Goal: Task Accomplishment & Management: Use online tool/utility

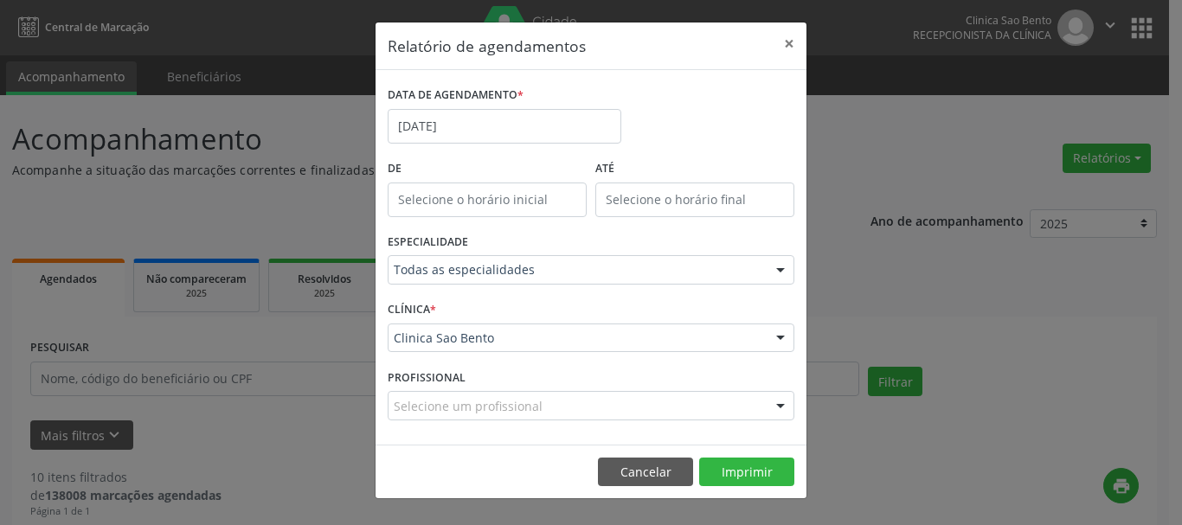
click at [1006, 111] on div "Relatório de agendamentos × DATA DE AGENDAMENTO * [DATE] De ATÉ ESPECIALIDADE T…" at bounding box center [591, 262] width 1182 height 525
click at [790, 41] on button "×" at bounding box center [789, 44] width 35 height 42
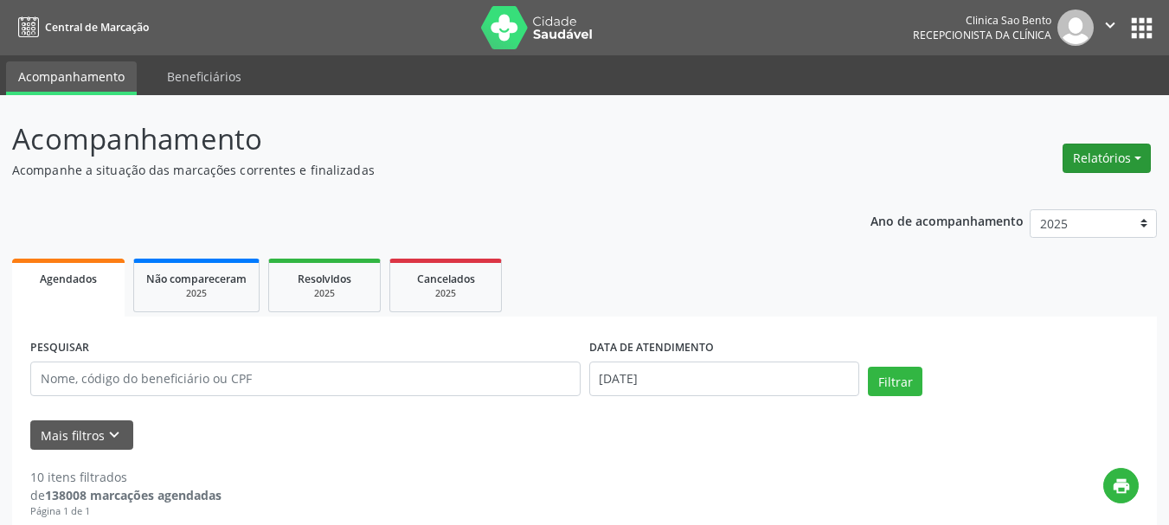
click at [1102, 153] on button "Relatórios" at bounding box center [1107, 158] width 88 height 29
click at [1022, 188] on link "Agendamentos" at bounding box center [1057, 195] width 186 height 24
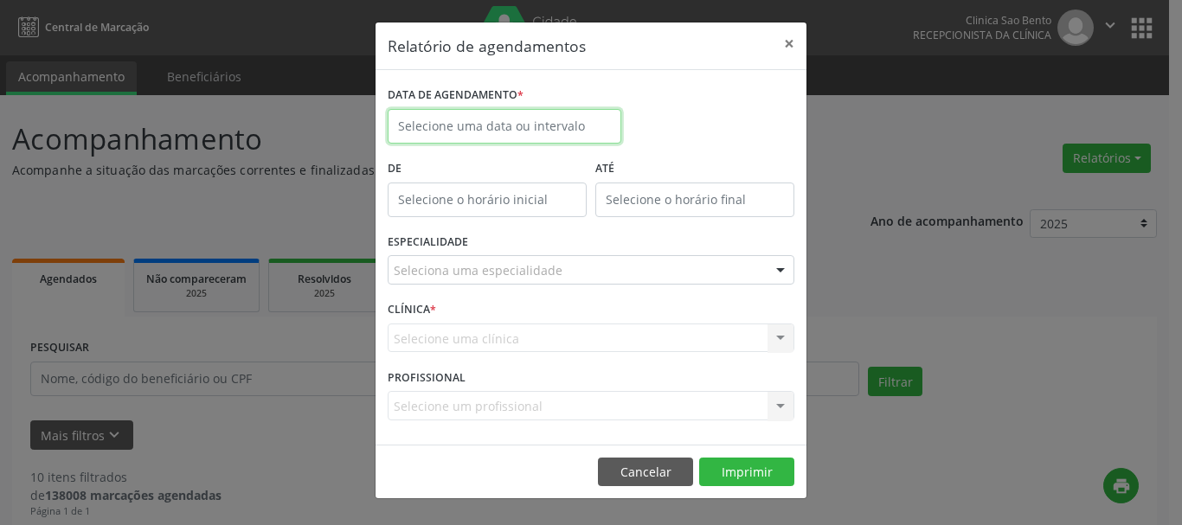
click at [481, 127] on input "text" at bounding box center [505, 126] width 234 height 35
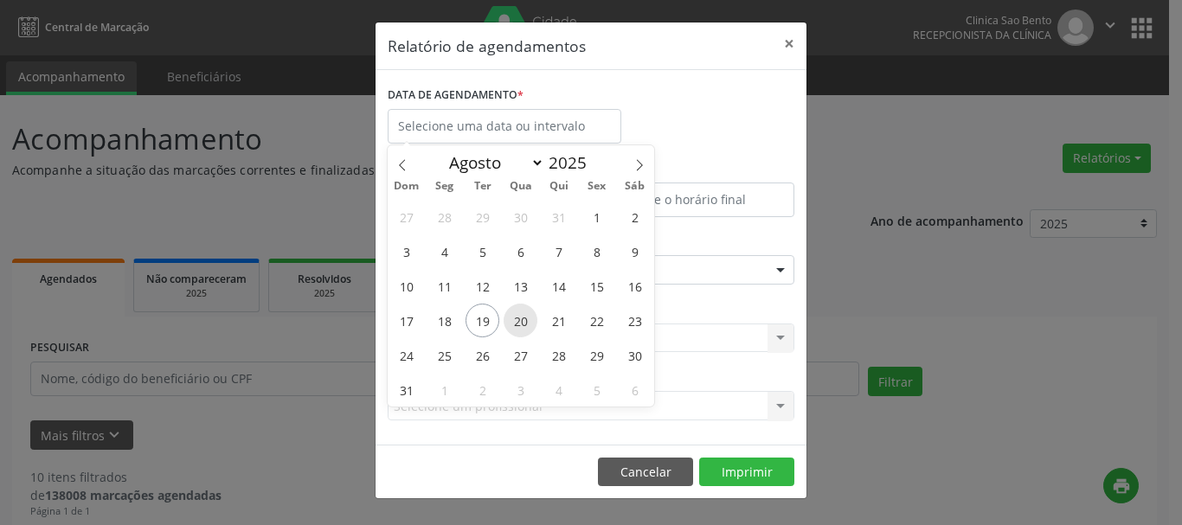
click at [517, 319] on span "20" at bounding box center [521, 321] width 34 height 34
type input "[DATE]"
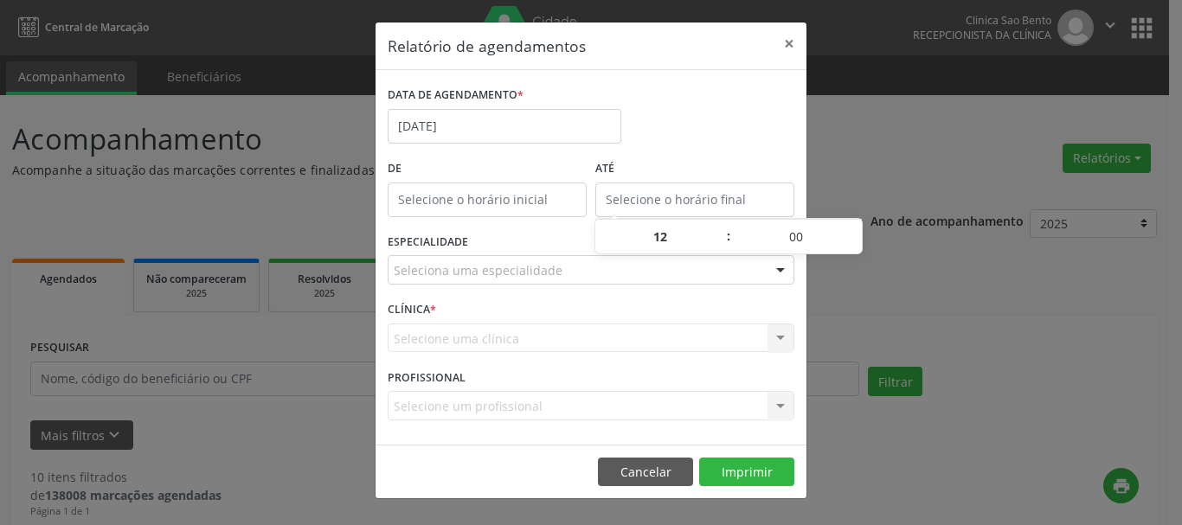
type input "12:00"
click at [736, 199] on input "12:00" at bounding box center [694, 200] width 199 height 35
click at [581, 290] on div "ESPECIALIDADE Seleciona uma especialidade Todas as especialidades Alergologia A…" at bounding box center [590, 263] width 415 height 68
click at [728, 129] on div "DATA DE AGENDAMENTO * [DATE]" at bounding box center [590, 119] width 415 height 74
click at [778, 47] on button "×" at bounding box center [789, 44] width 35 height 42
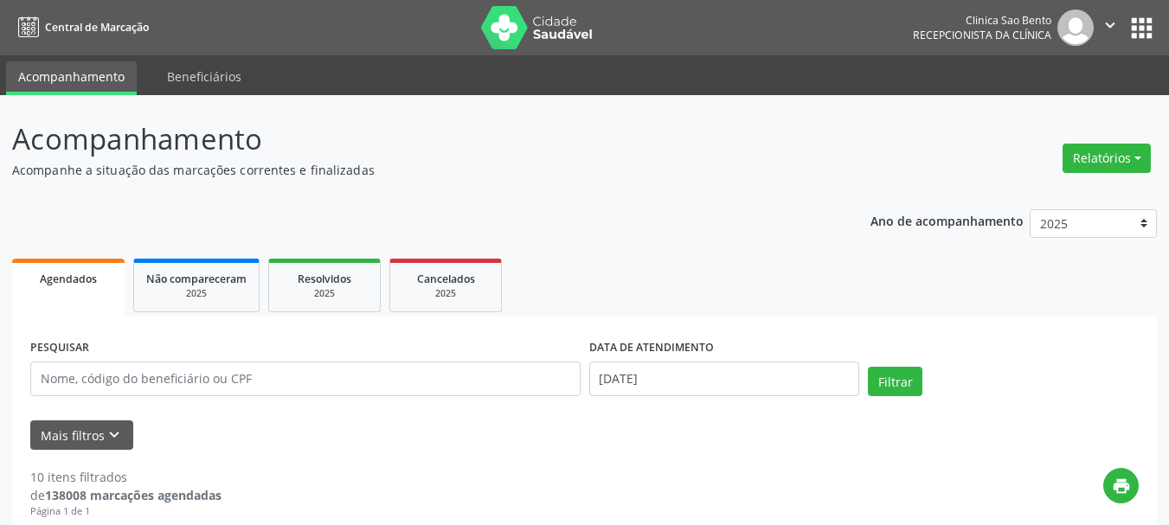
click at [1098, 139] on div "Relatórios Agendamentos Procedimentos realizados" at bounding box center [1107, 159] width 100 height 42
click at [1097, 156] on button "Relatórios" at bounding box center [1107, 158] width 88 height 29
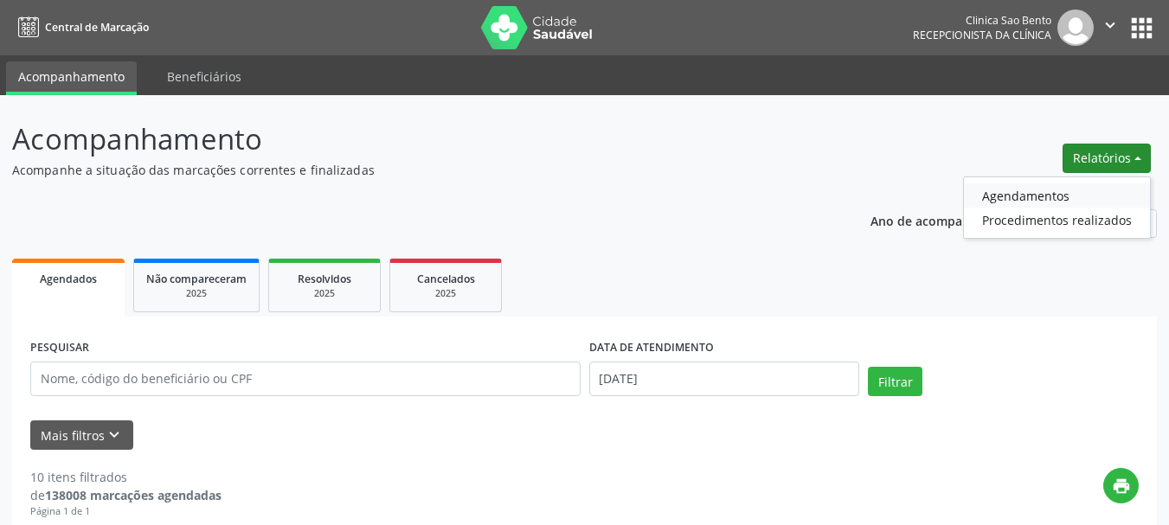
click at [1026, 191] on link "Agendamentos" at bounding box center [1057, 195] width 186 height 24
select select "7"
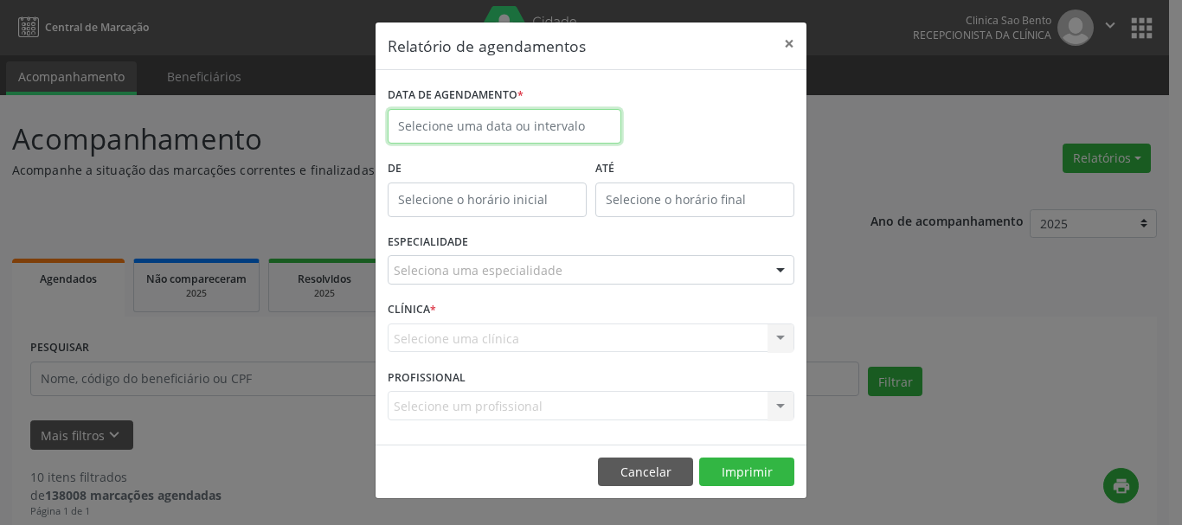
click at [550, 123] on input "text" at bounding box center [505, 126] width 234 height 35
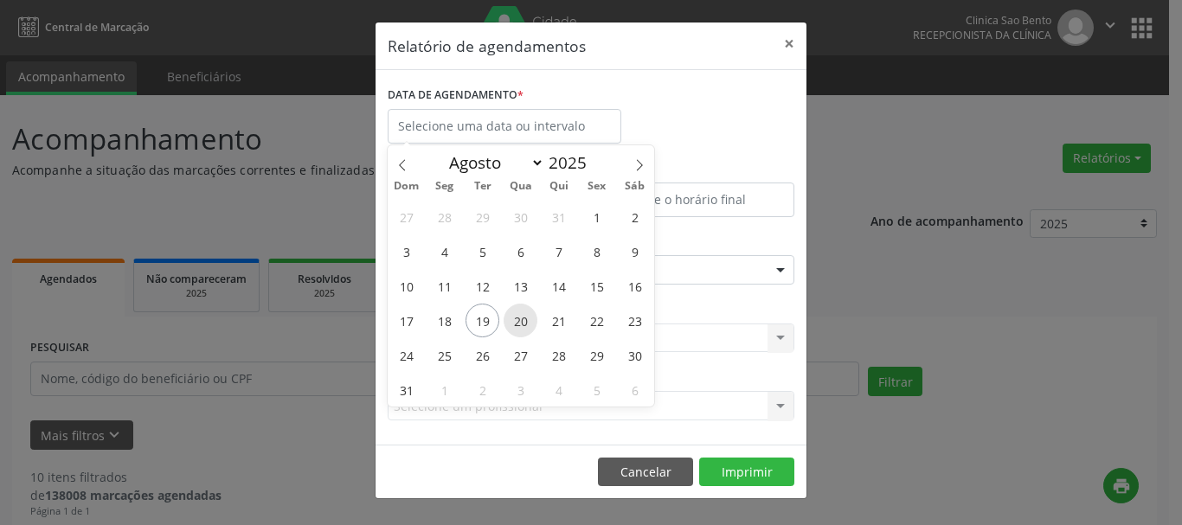
click at [517, 313] on span "20" at bounding box center [521, 321] width 34 height 34
type input "[DATE]"
click at [517, 313] on span "20" at bounding box center [521, 321] width 34 height 34
click at [517, 313] on div "CLÍNICA * Selecione uma clínica Clinica [GEOGRAPHIC_DATA] resultado encontrado …" at bounding box center [590, 331] width 415 height 68
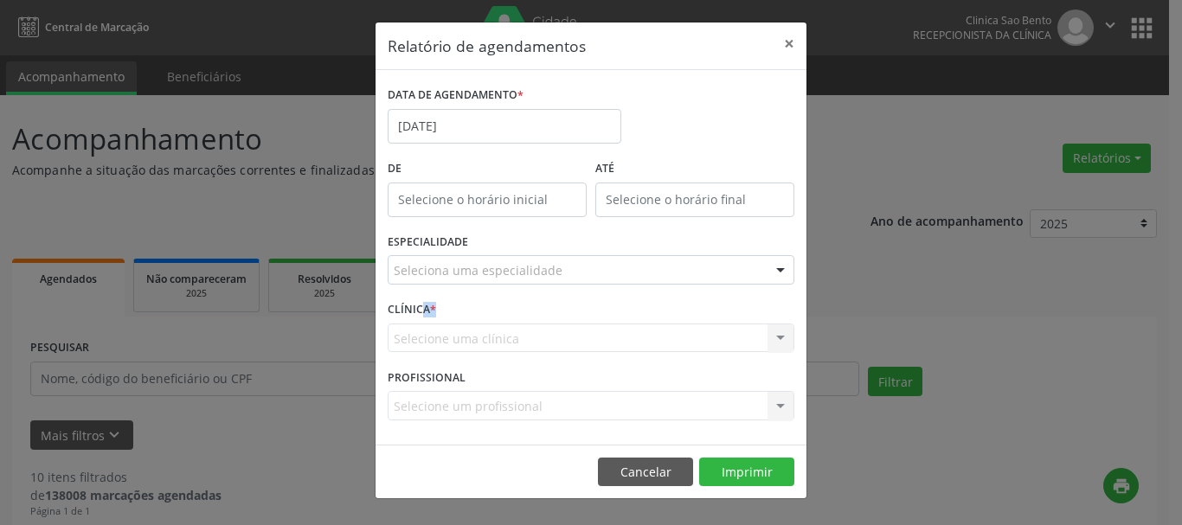
click at [720, 275] on div "Seleciona uma especialidade" at bounding box center [591, 269] width 407 height 29
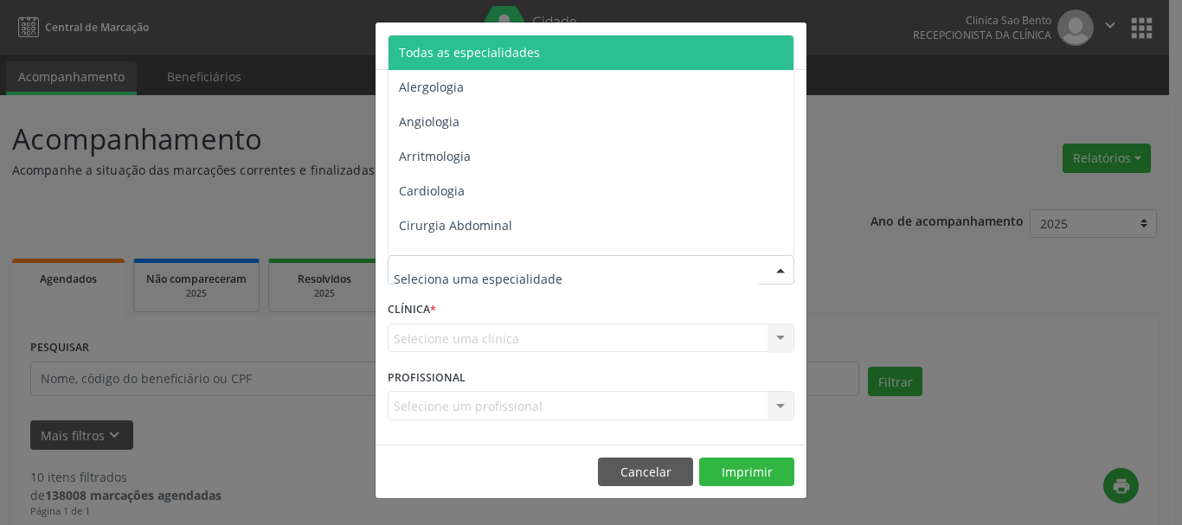
click at [641, 52] on span "Todas as especialidades" at bounding box center [593, 52] width 408 height 35
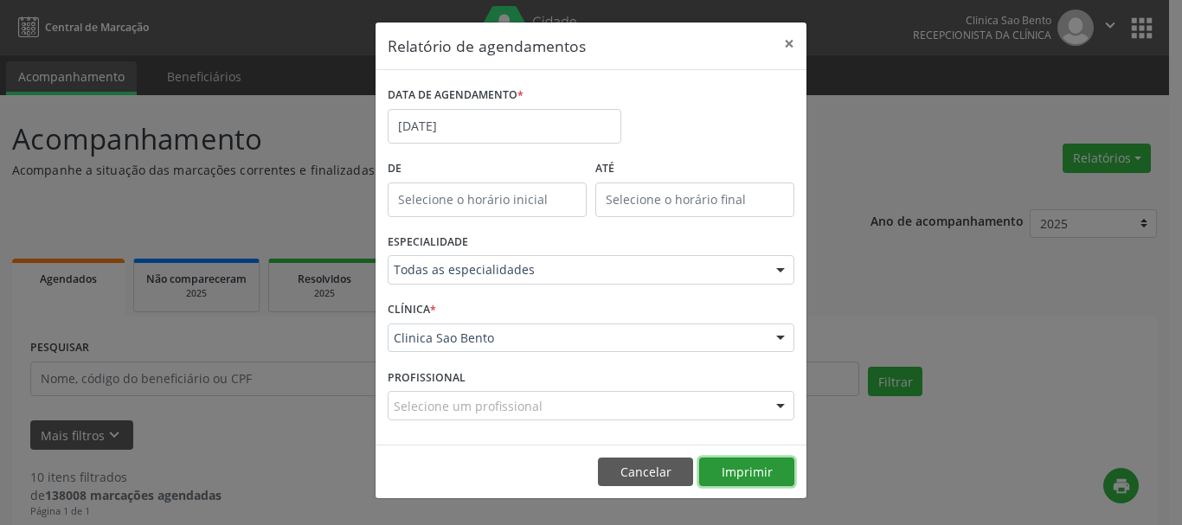
click at [752, 472] on button "Imprimir" at bounding box center [746, 472] width 95 height 29
